Goal: Check status: Check status

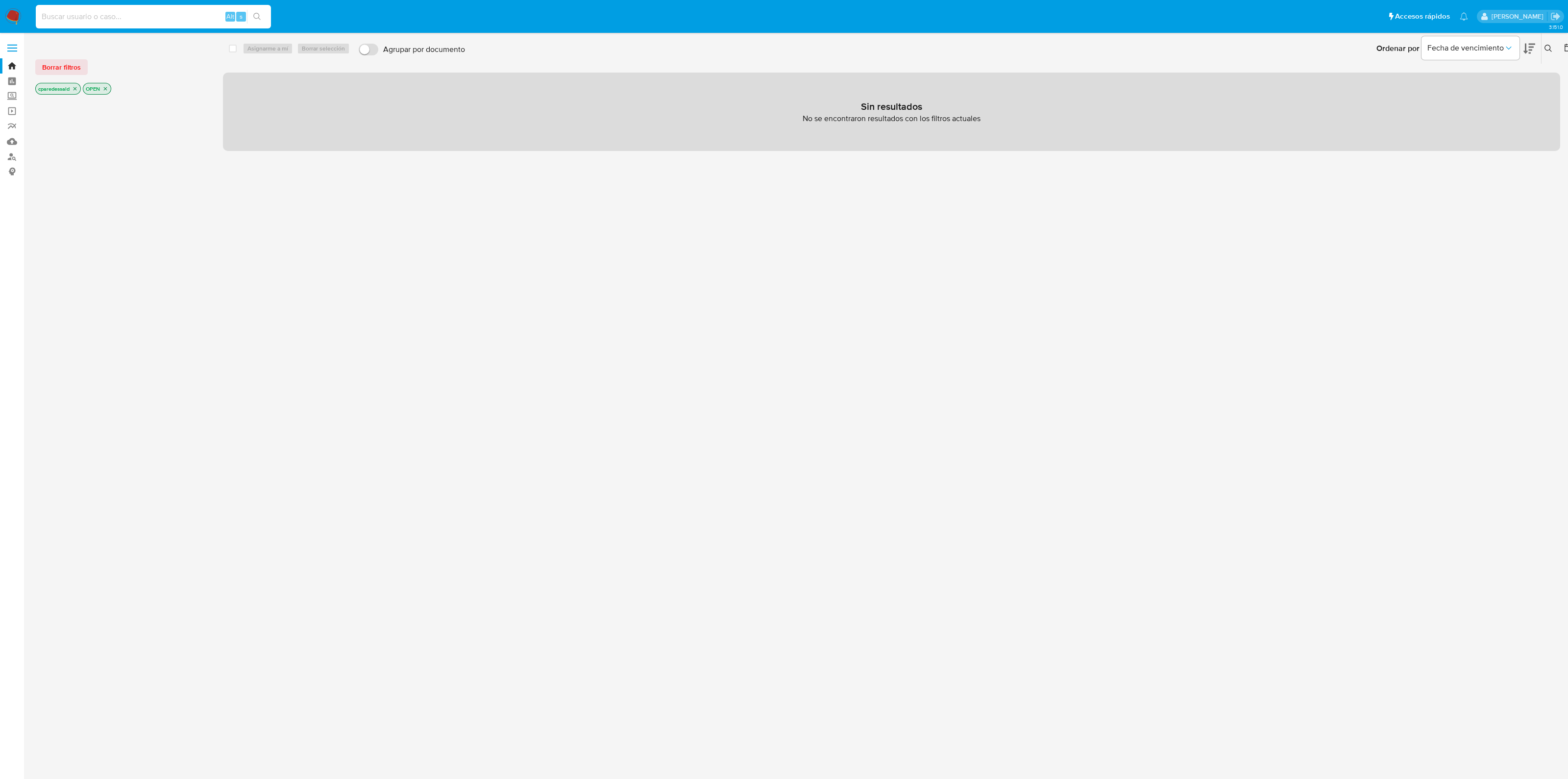
click at [164, 18] on input at bounding box center [153, 17] width 235 height 13
paste input "1570721798"
type input "1570721798"
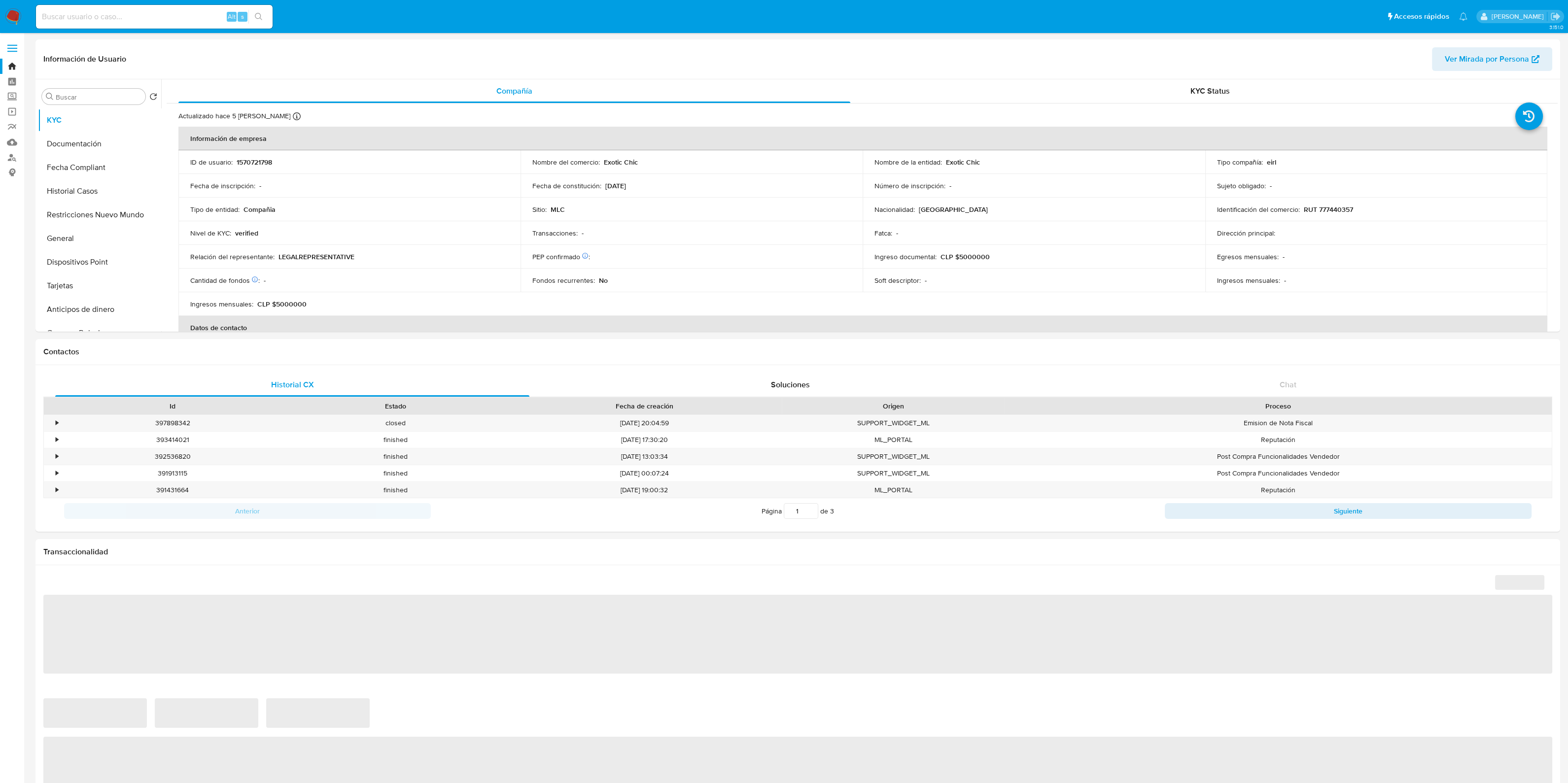
select select "10"
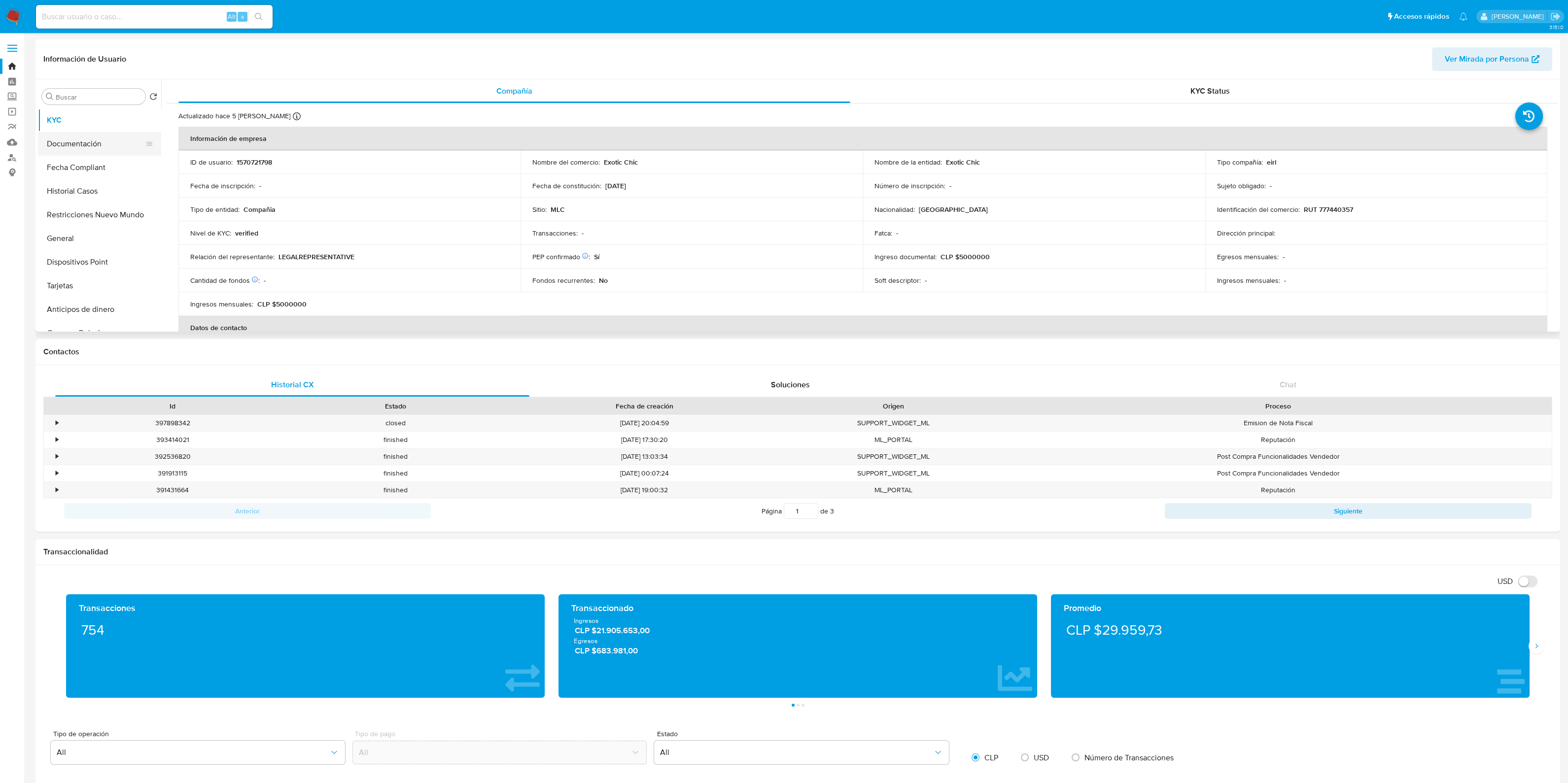
click at [93, 141] on button "Documentación" at bounding box center [95, 144] width 116 height 23
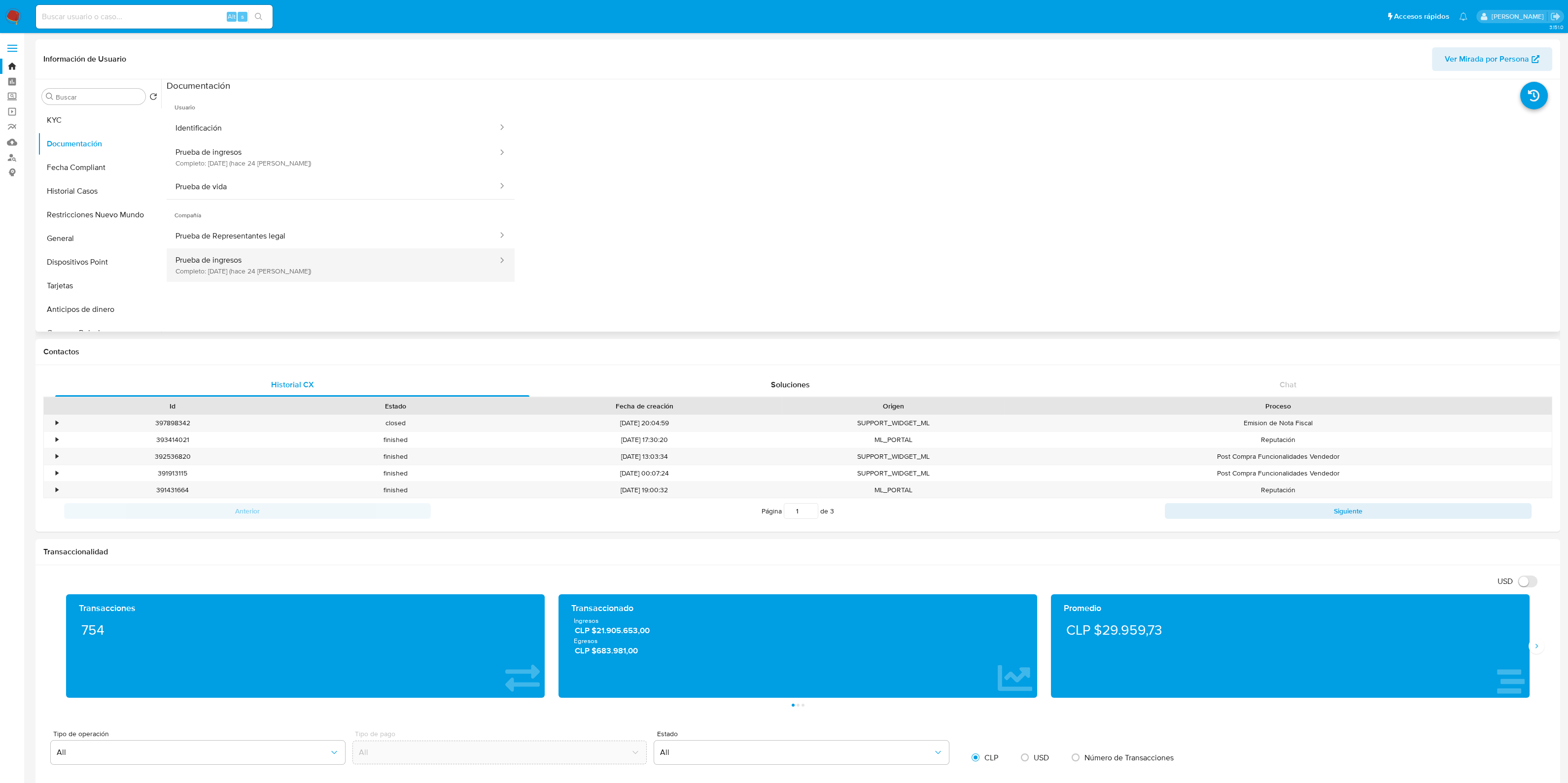
click at [327, 268] on button "Prueba de ingresos Completo: [DATE] (hace 24 [PERSON_NAME])" at bounding box center [332, 265] width 332 height 33
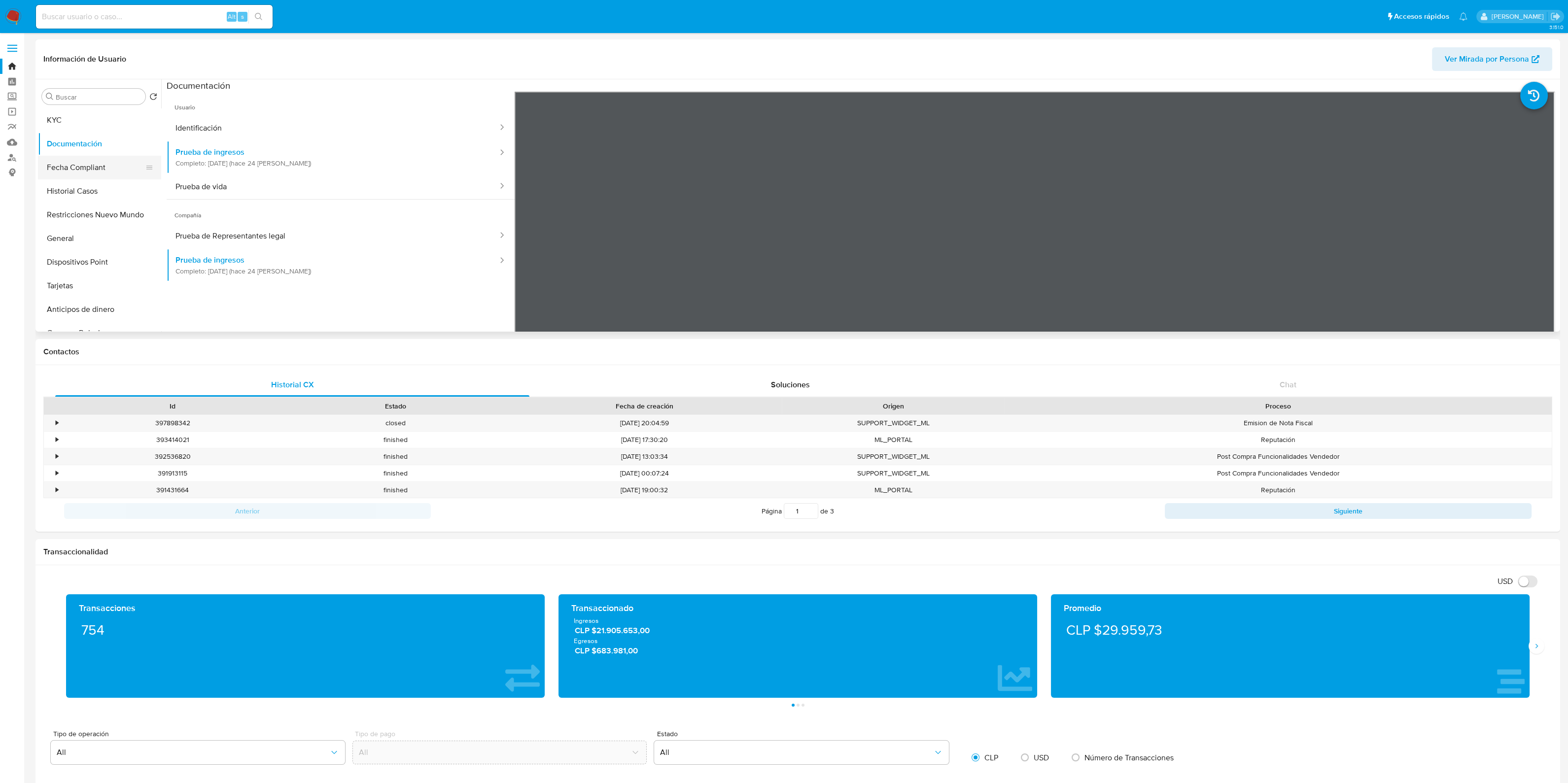
click at [113, 166] on button "Fecha Compliant" at bounding box center [95, 167] width 116 height 23
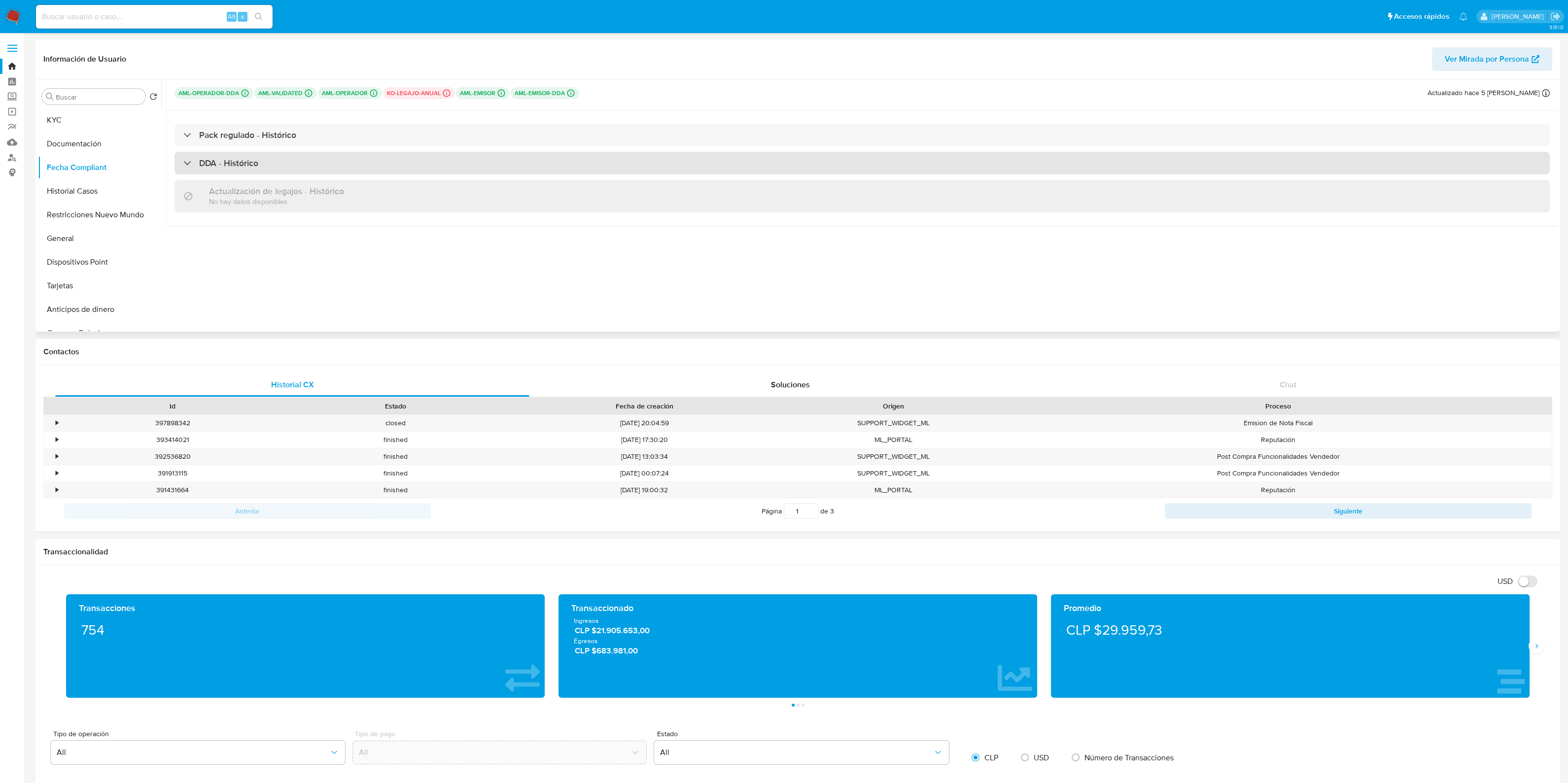
drag, startPoint x: 239, startPoint y: 159, endPoint x: 291, endPoint y: 141, distance: 55.0
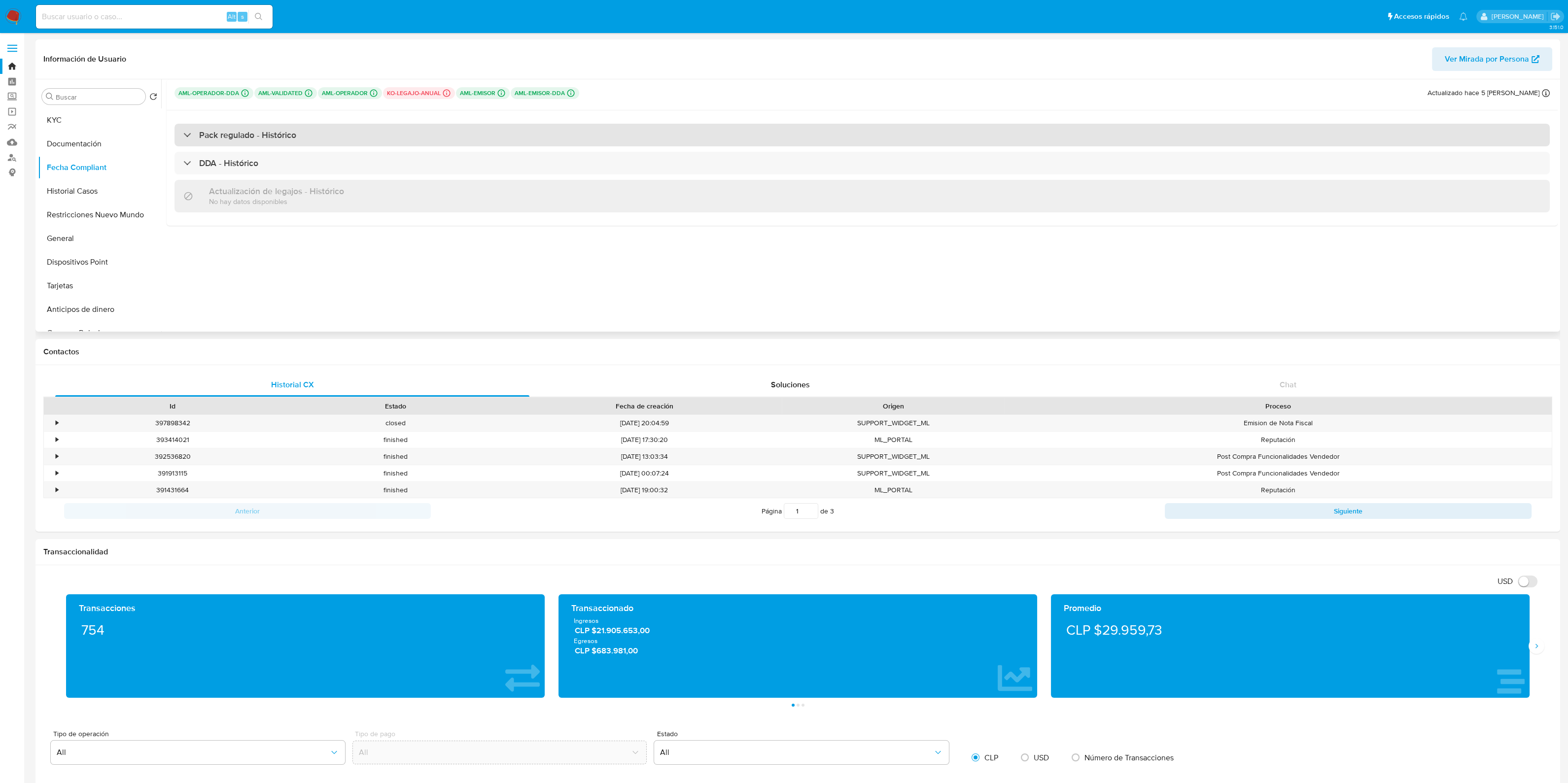
click at [240, 159] on h3 "DDA - Histórico" at bounding box center [228, 163] width 59 height 11
click at [293, 139] on h3 "Pack regulado - Histórico" at bounding box center [247, 135] width 97 height 11
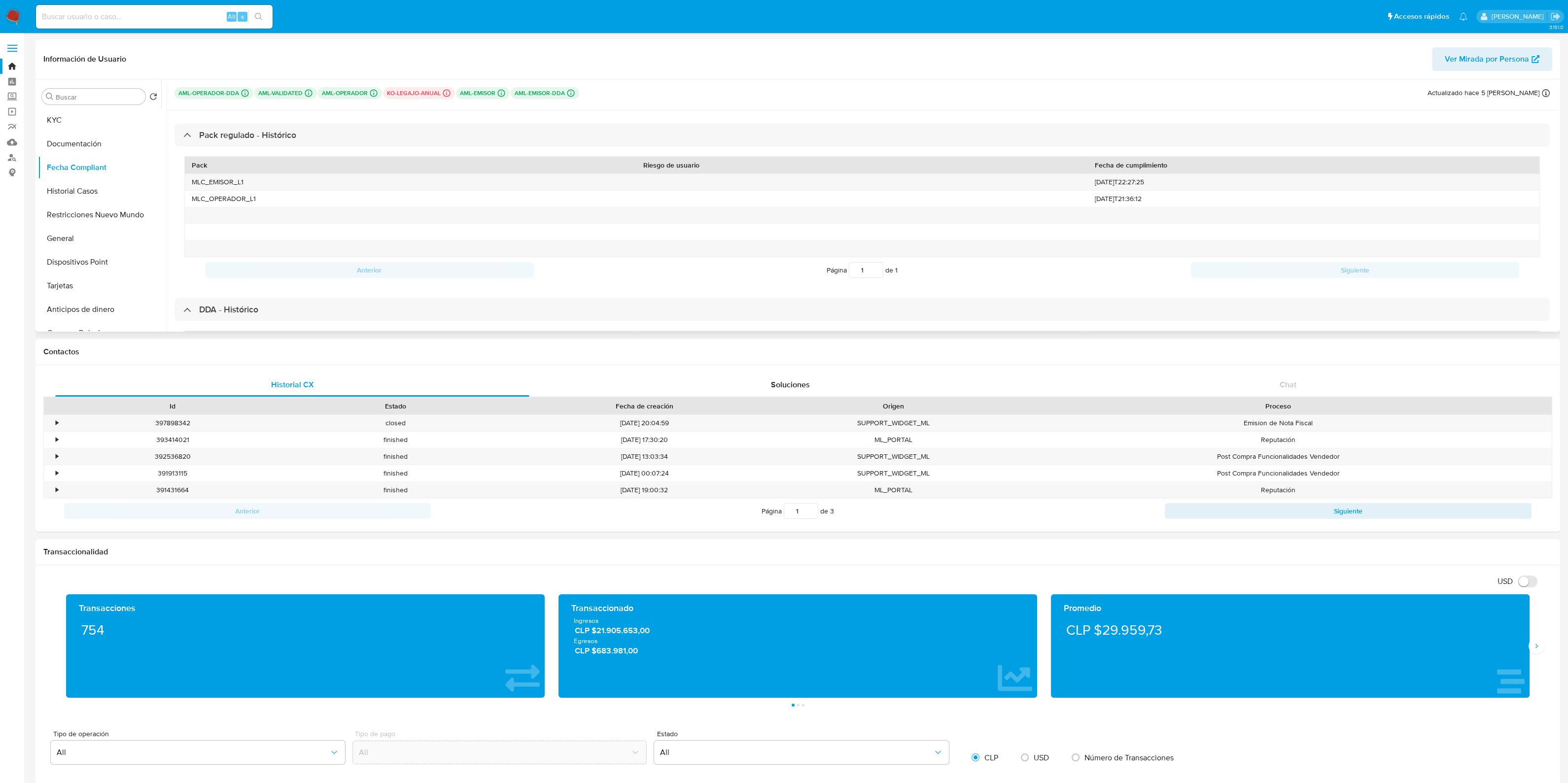
click at [298, 147] on div "Pack Riesgo de usuario Fecha de cumplimiento MLC_EMISOR_L1 [DATE]T22:27:25 MLC_…" at bounding box center [862, 220] width 1375 height 147
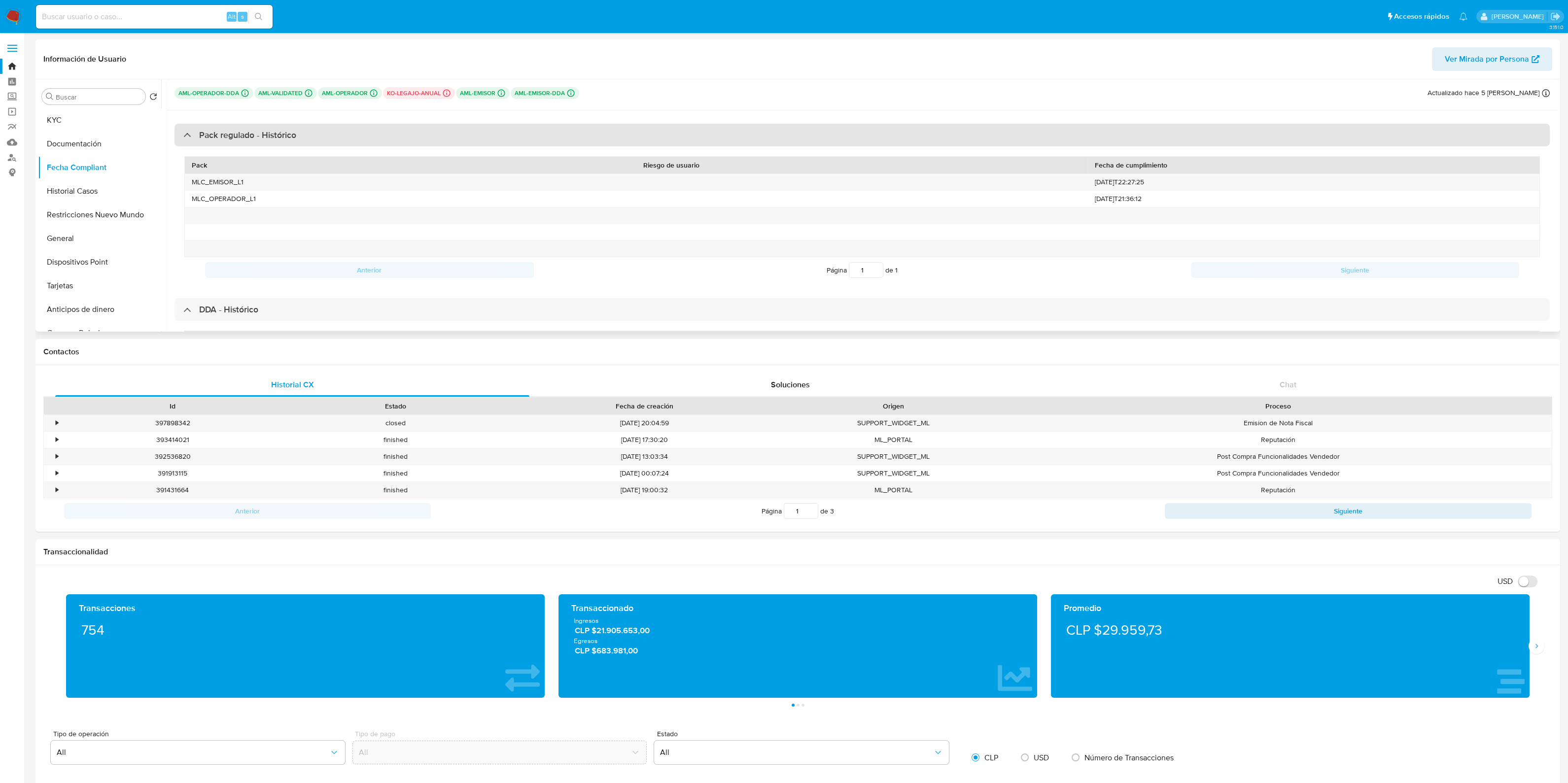
click at [300, 141] on div "Pack regulado - Histórico" at bounding box center [862, 135] width 1375 height 23
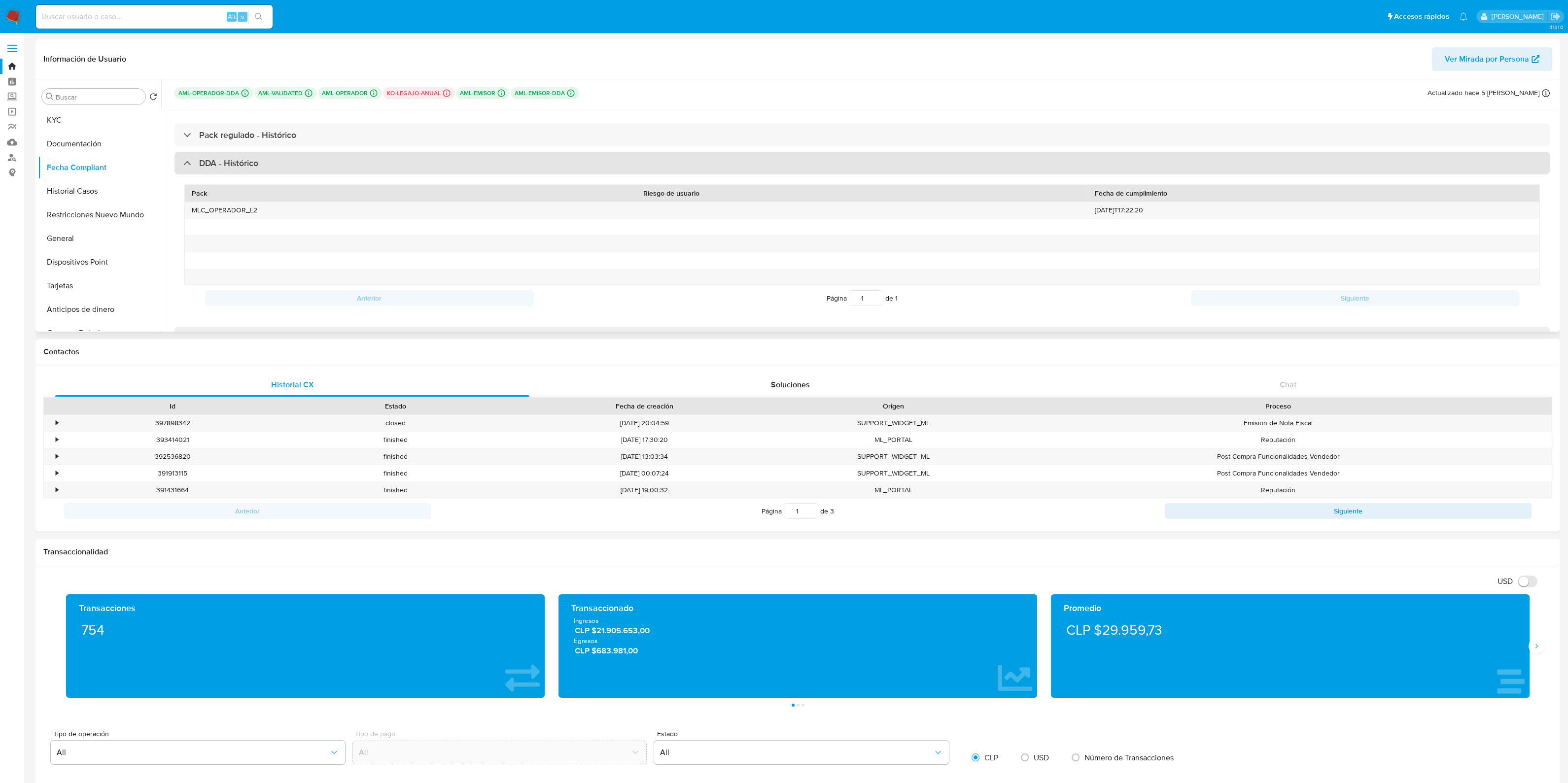
click at [298, 157] on div "DDA - Histórico" at bounding box center [862, 163] width 1375 height 23
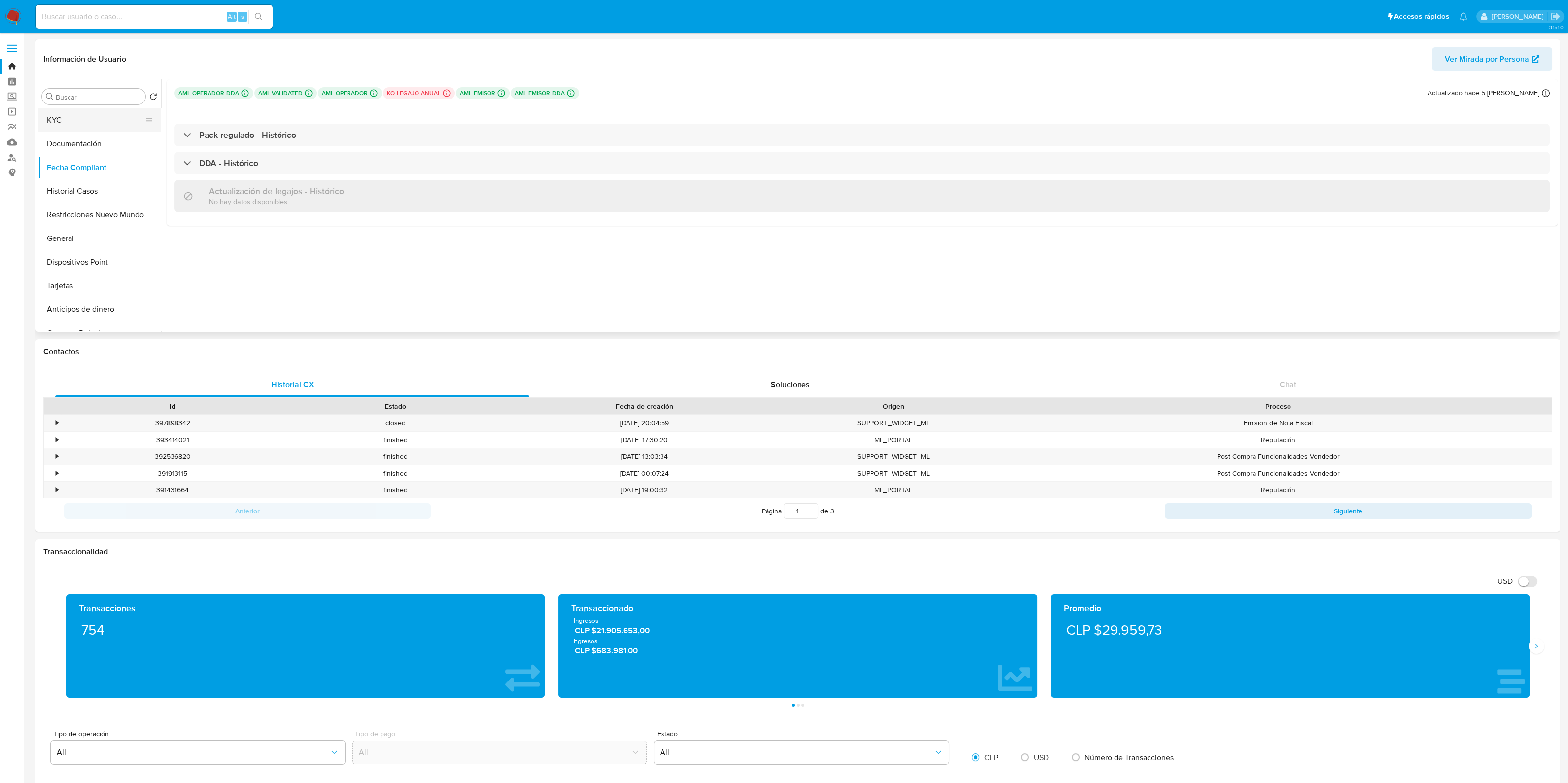
click at [104, 128] on button "KYC" at bounding box center [95, 119] width 116 height 23
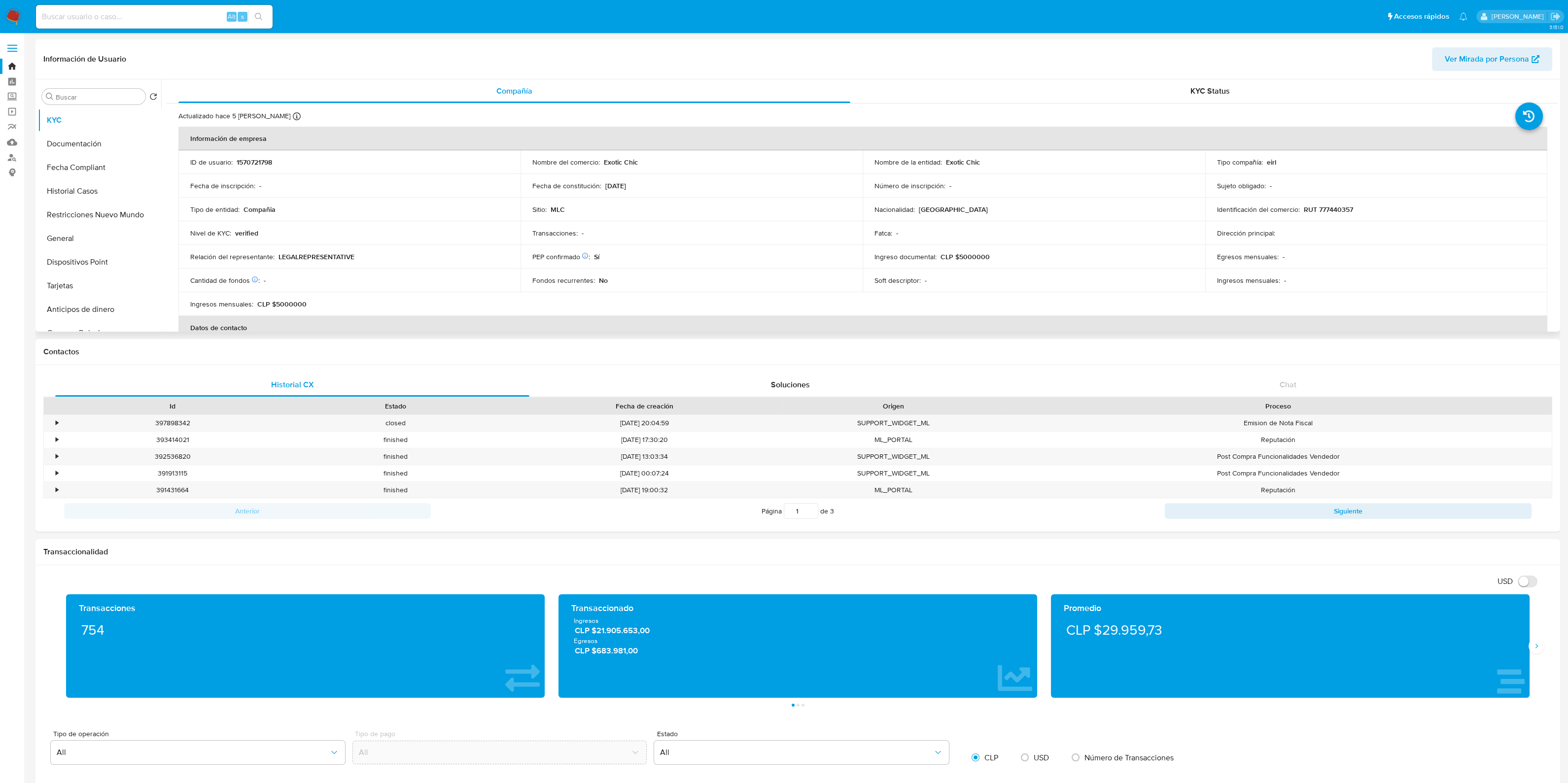
click at [284, 302] on p "CLP $5000000" at bounding box center [281, 304] width 49 height 9
click at [284, 302] on p "CLP $5000000" at bounding box center [281, 304] width 49 height 9
click at [954, 255] on p "CLP $5000000" at bounding box center [965, 257] width 49 height 9
click at [974, 254] on p "CLP $5000000" at bounding box center [965, 257] width 49 height 9
